Goal: Communication & Community: Answer question/provide support

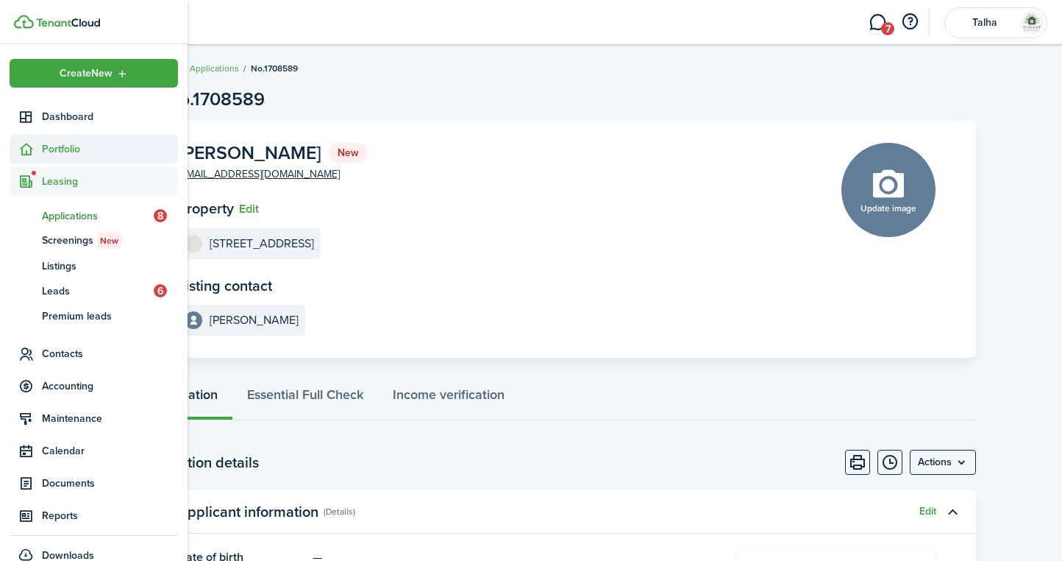
click at [68, 153] on span "Portfolio" at bounding box center [110, 148] width 136 height 15
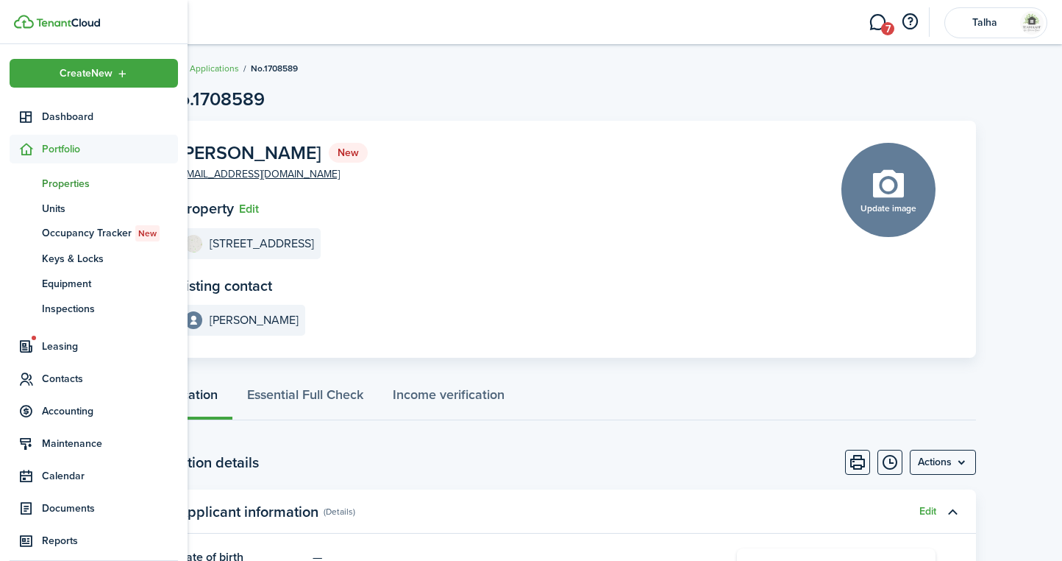
click at [66, 189] on span "Properties" at bounding box center [110, 183] width 136 height 15
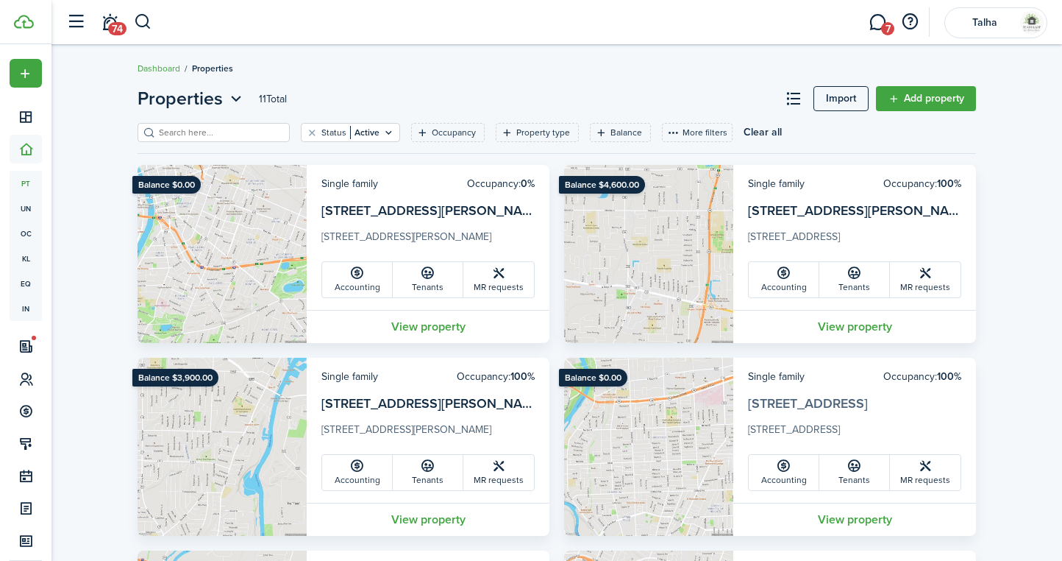
click at [783, 400] on link "[STREET_ADDRESS]" at bounding box center [808, 403] width 120 height 19
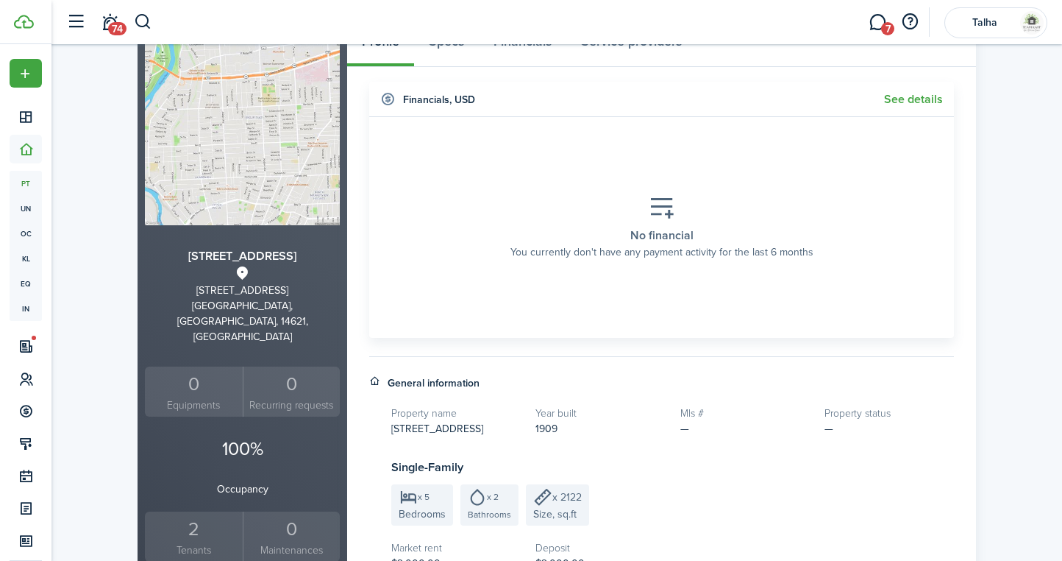
scroll to position [88, 0]
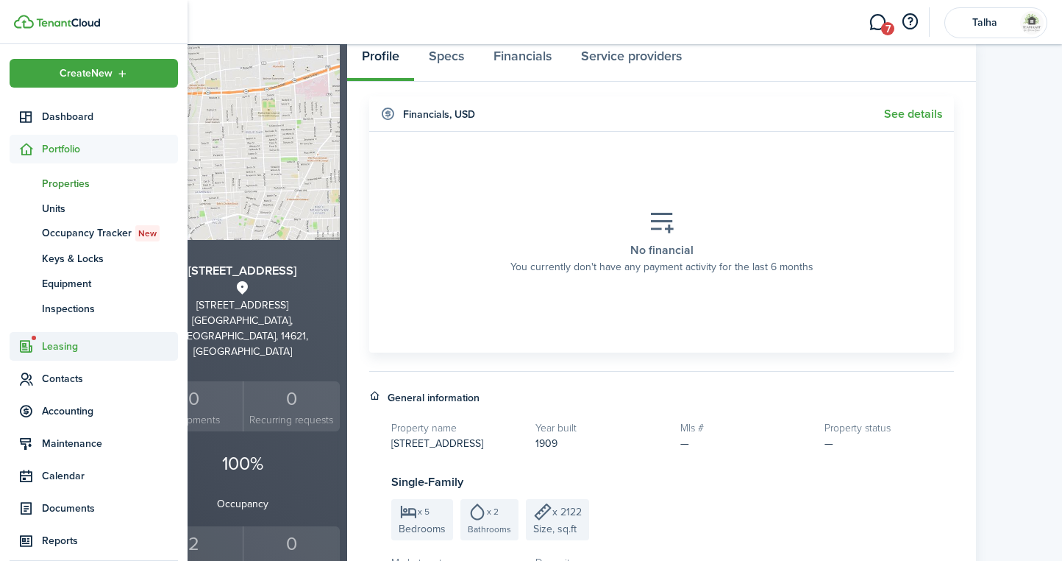
click at [68, 345] on span "Leasing" at bounding box center [110, 345] width 136 height 15
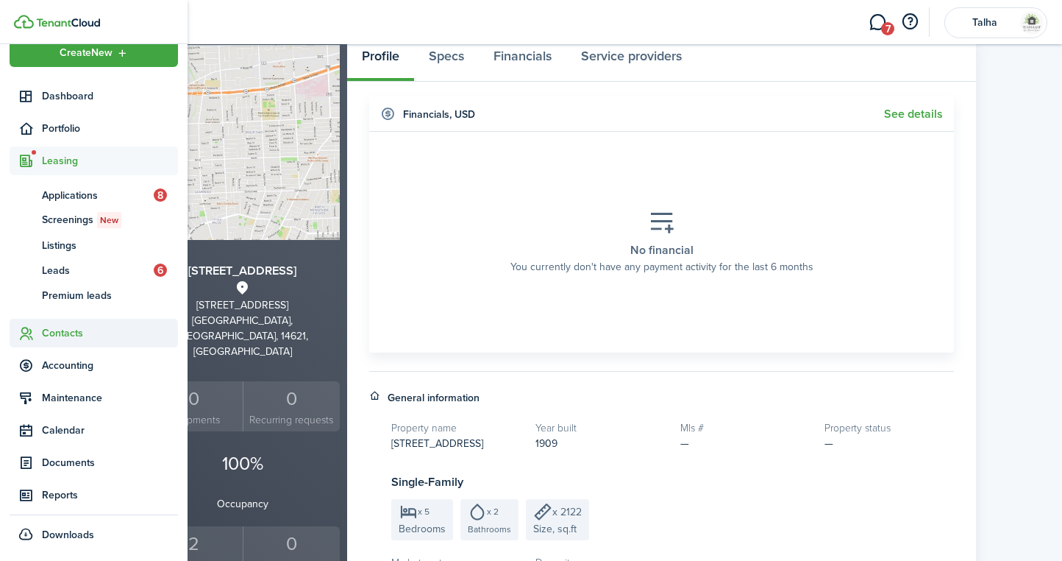
scroll to position [21, 0]
click at [66, 331] on span "Contacts" at bounding box center [110, 332] width 136 height 15
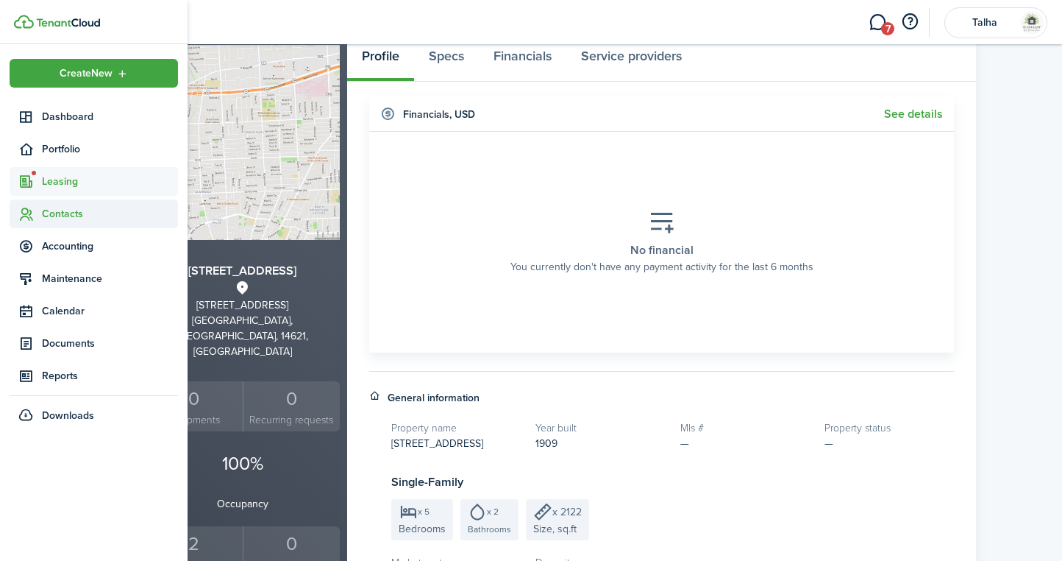
scroll to position [0, 0]
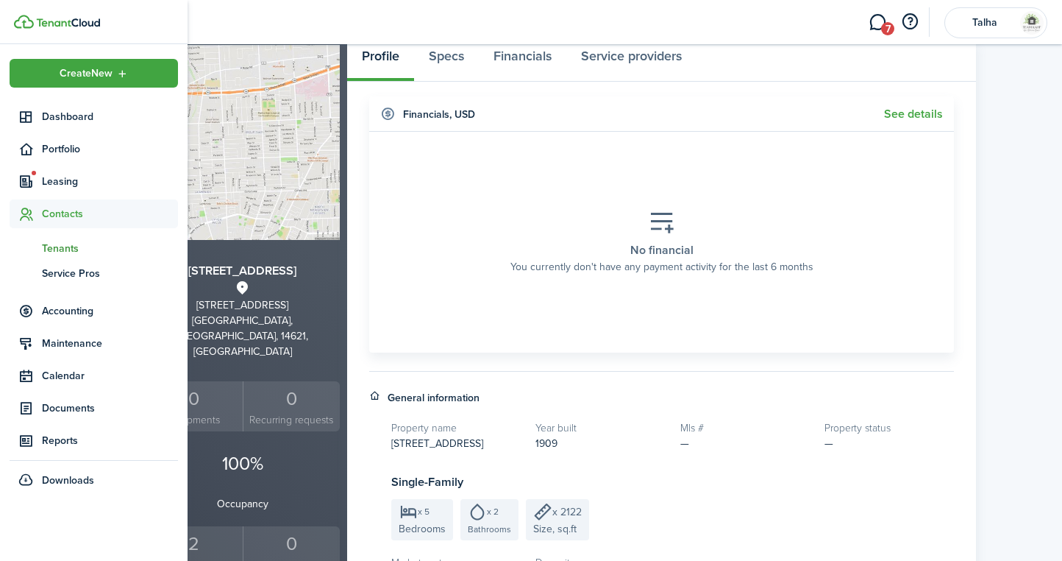
click at [61, 251] on span "Tenants" at bounding box center [110, 248] width 136 height 15
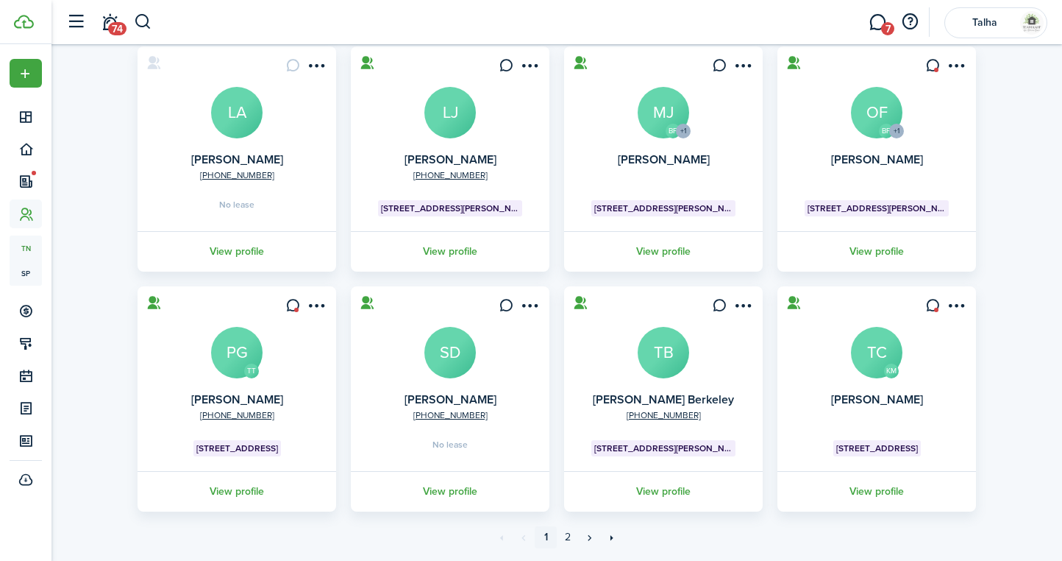
scroll to position [363, 0]
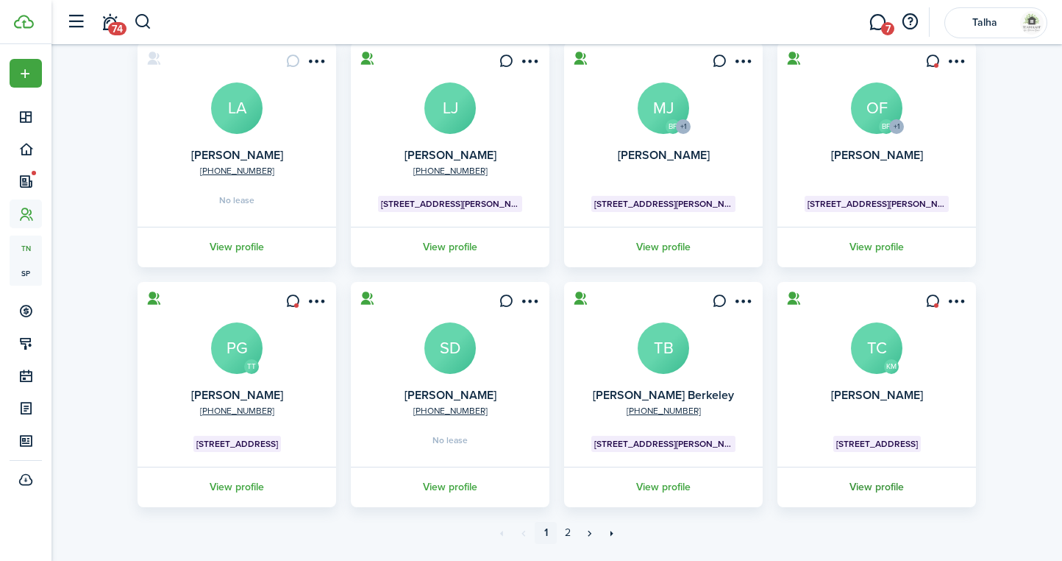
click at [880, 485] on link "View profile" at bounding box center [876, 486] width 203 height 40
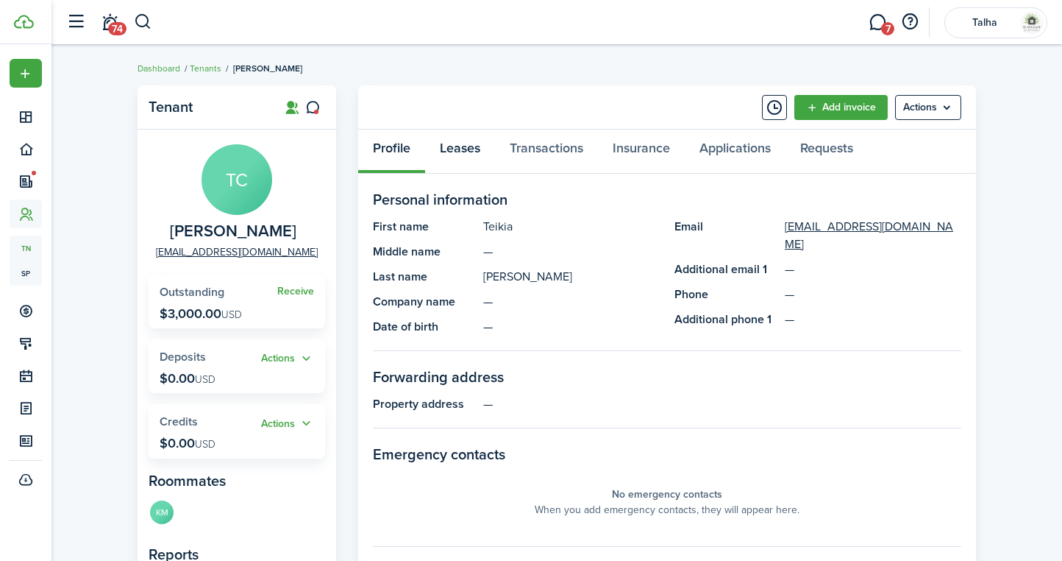
click at [467, 151] on link "Leases" at bounding box center [460, 151] width 70 height 44
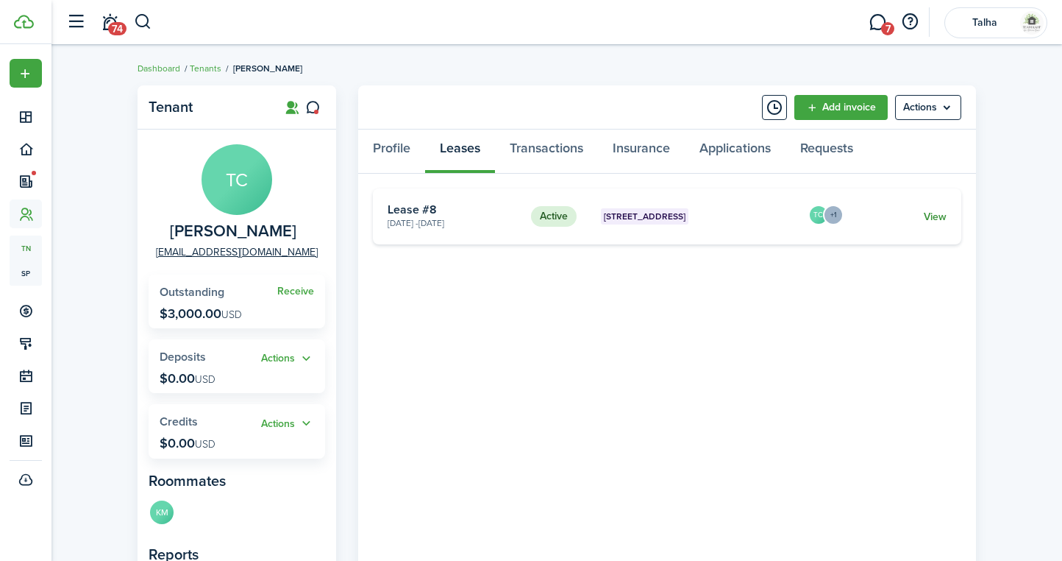
click at [934, 217] on link "View" at bounding box center [935, 216] width 23 height 15
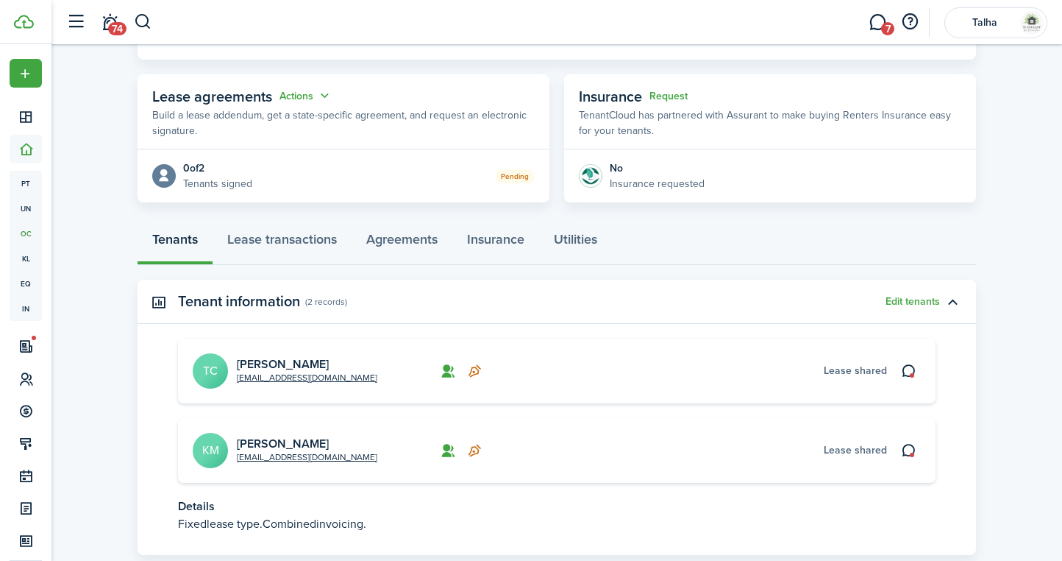
scroll to position [281, 0]
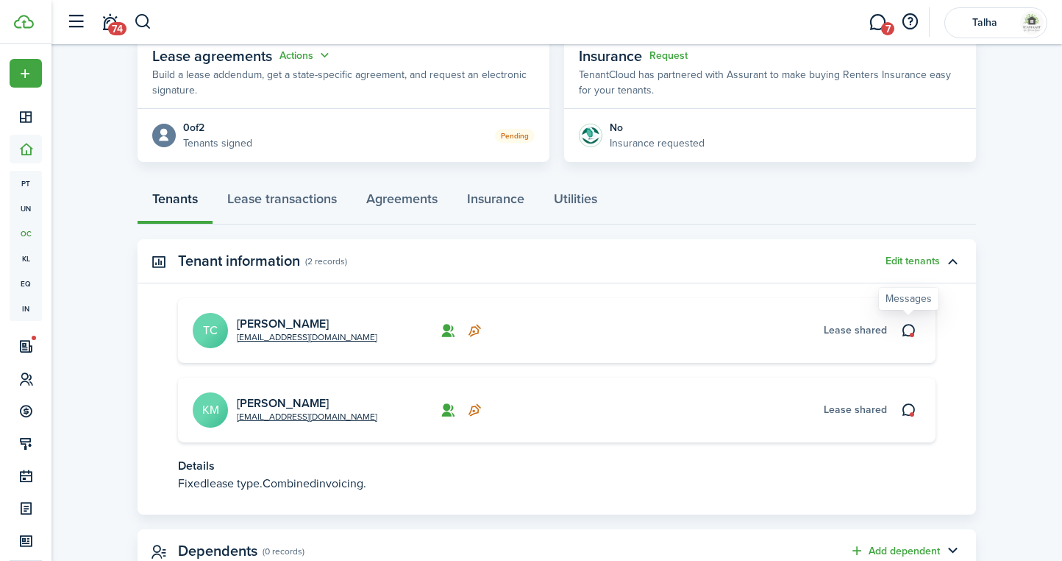
click at [910, 327] on icon at bounding box center [908, 330] width 15 height 15
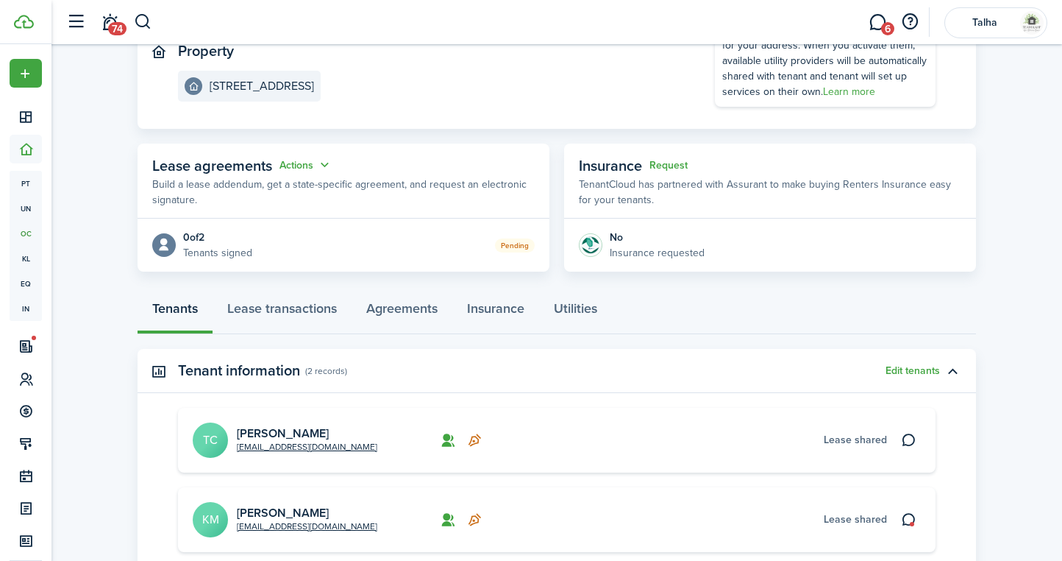
scroll to position [189, 0]
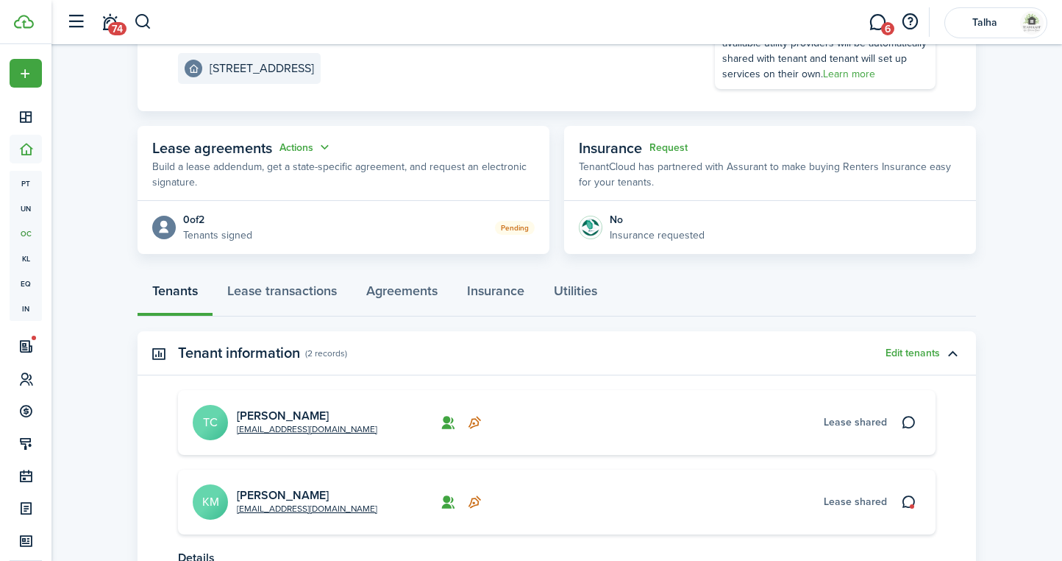
click at [417, 83] on panel-main-wrapper "[DATE] — [DATE] Lease #8 Active Property 140 Weyl St Utility providers Configur…" at bounding box center [557, 21] width 758 height 135
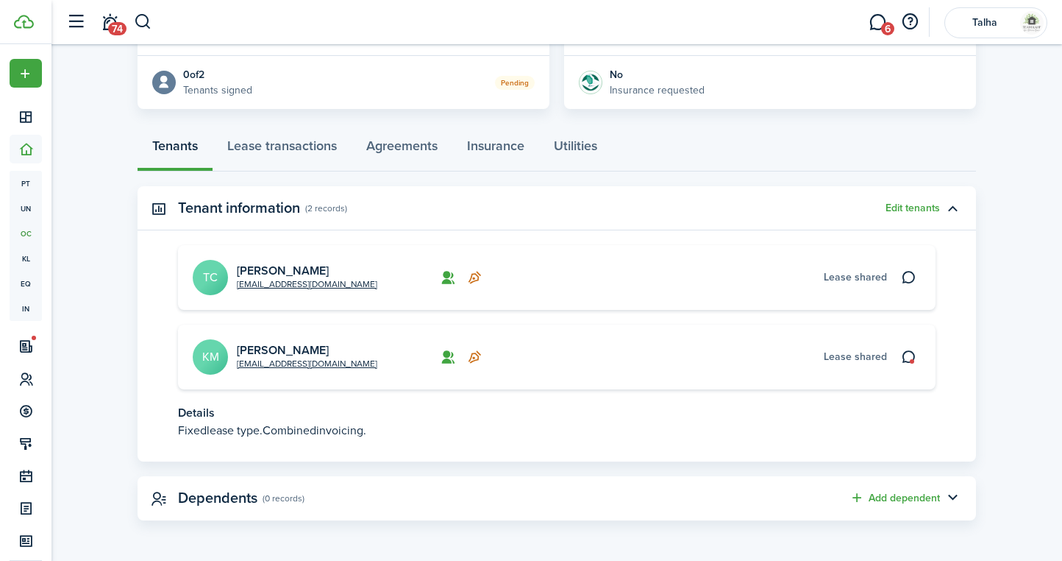
scroll to position [333, 0]
